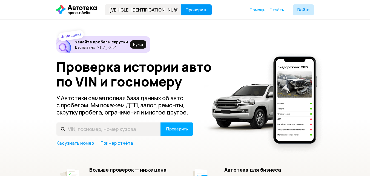
type input "[VEHICLE_IDENTIFICATION_NUMBER]"
click at [199, 12] on span "Проверить" at bounding box center [197, 10] width 22 height 4
type input "[US_VEHICLE_IDENTIFICATION_NUMBER]"
click at [202, 12] on span "Проверить" at bounding box center [197, 10] width 22 height 4
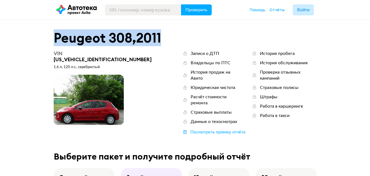
drag, startPoint x: 180, startPoint y: 37, endPoint x: 55, endPoint y: 34, distance: 125.3
click at [55, 34] on div "Peugeot 308 , 2011" at bounding box center [185, 38] width 263 height 14
copy div "Peugeot 308 , 2011"
